Goal: Task Accomplishment & Management: Use online tool/utility

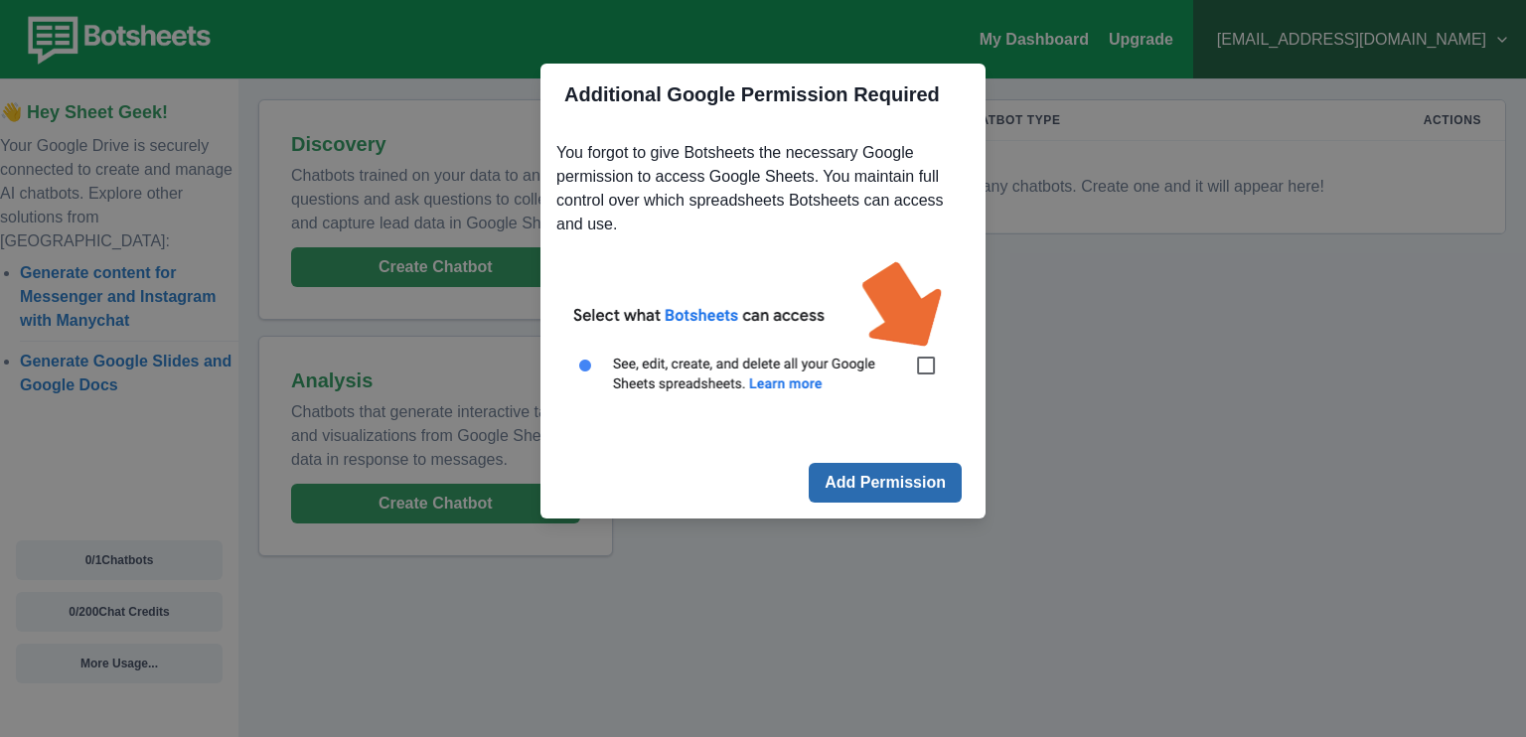
drag, startPoint x: 933, startPoint y: 364, endPoint x: 904, endPoint y: 468, distance: 108.2
click at [931, 365] on img at bounding box center [762, 337] width 413 height 187
click at [900, 497] on button "Add Permission" at bounding box center [885, 483] width 153 height 40
